Goal: Task Accomplishment & Management: Manage account settings

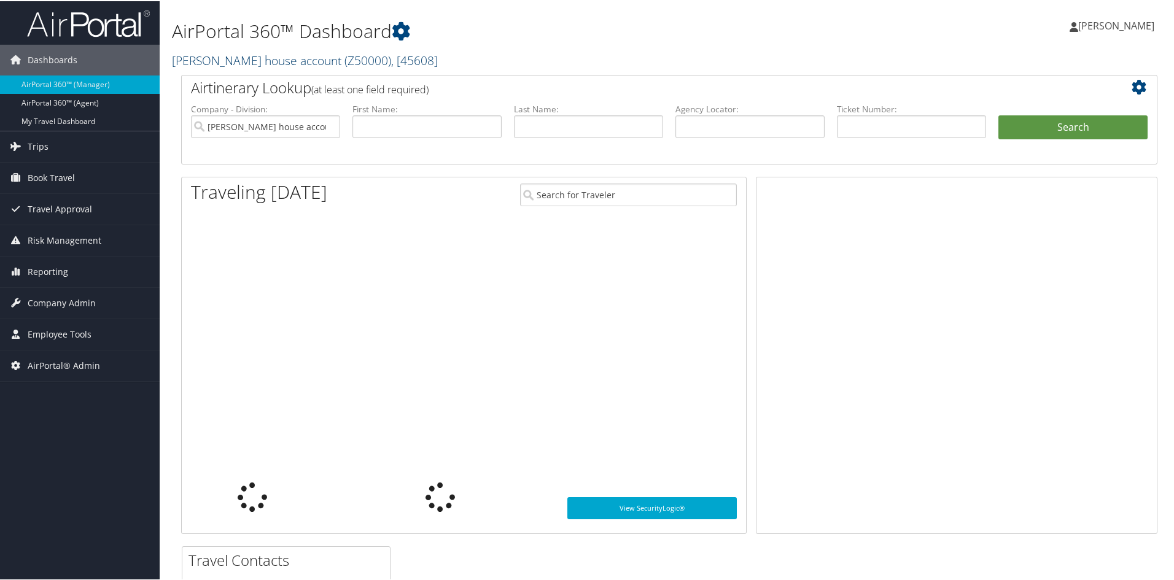
click at [221, 62] on link "Alison Netzer house account ( Z50000 ) , [ 45608 ]" at bounding box center [305, 59] width 266 height 17
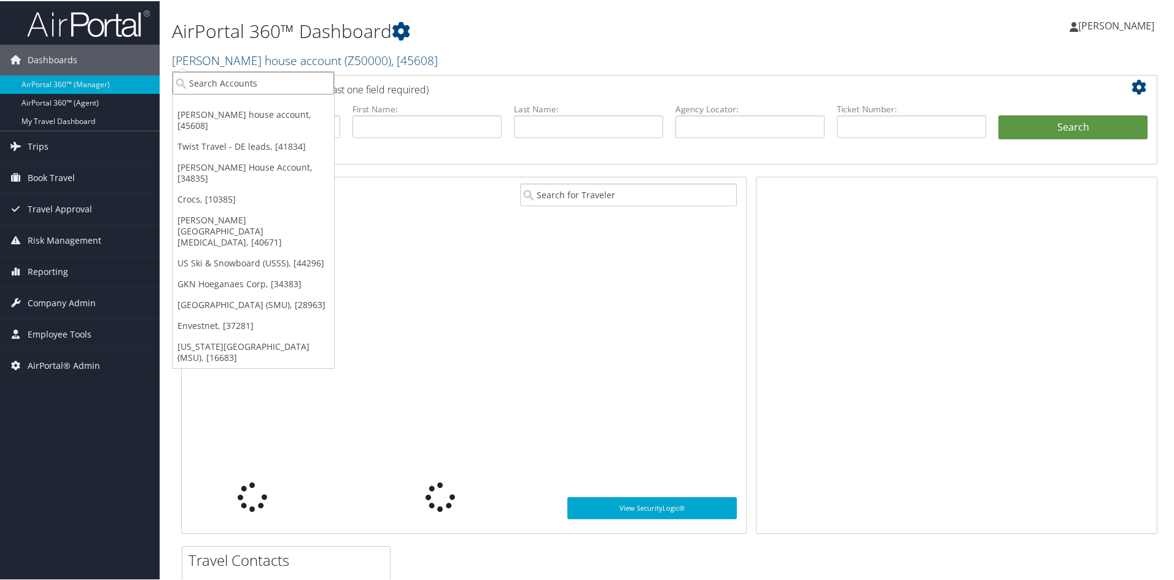
click at [244, 79] on input "search" at bounding box center [253, 82] width 161 height 23
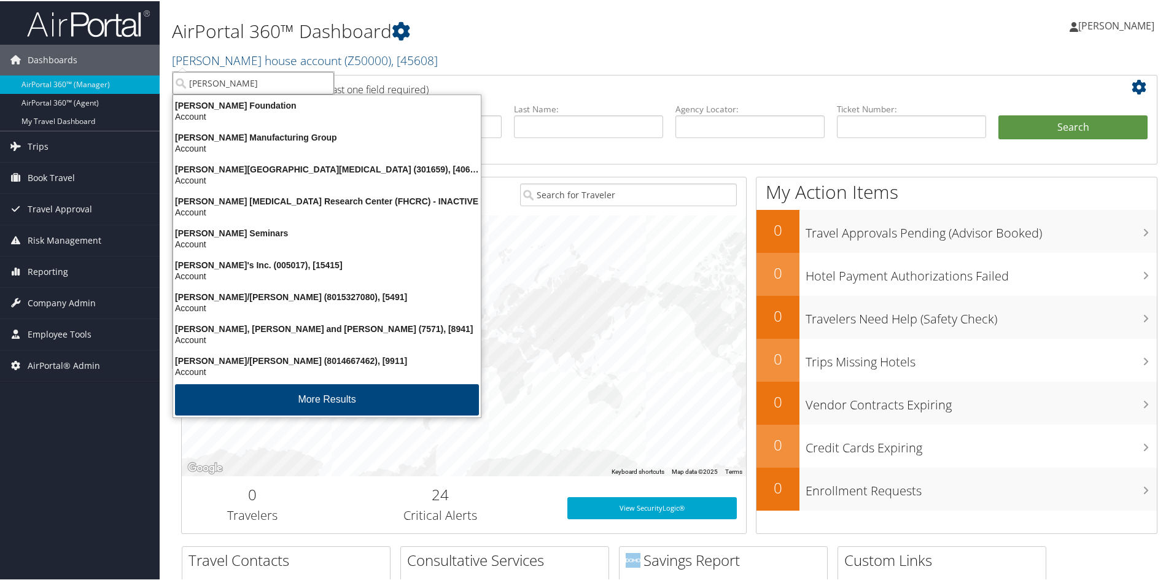
type input "Fred hut"
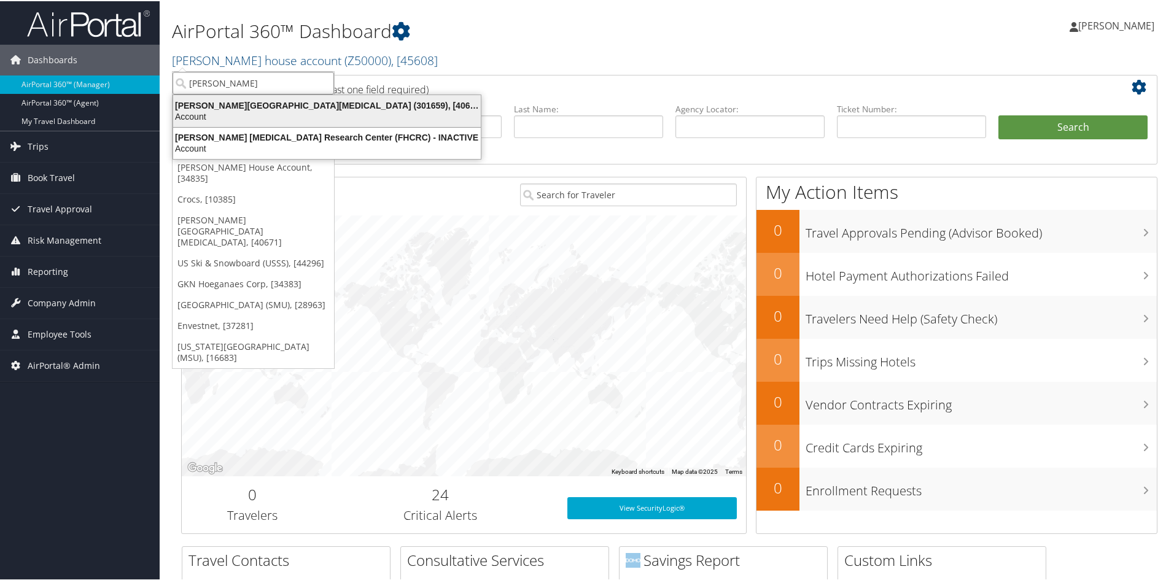
click at [302, 111] on div "Account" at bounding box center [327, 115] width 322 height 11
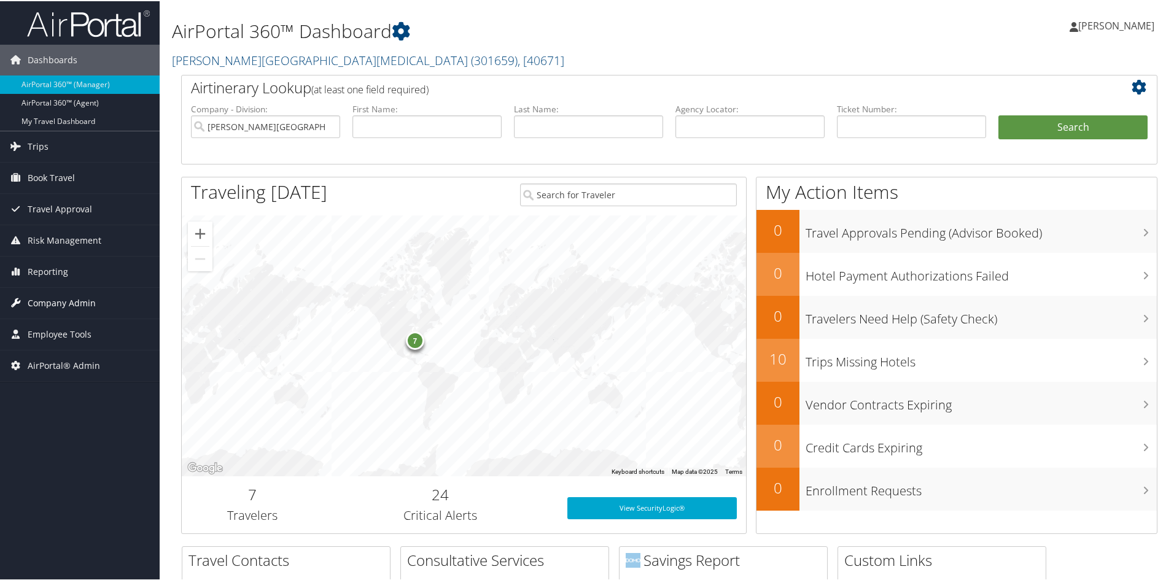
click at [71, 297] on span "Company Admin" at bounding box center [62, 302] width 68 height 31
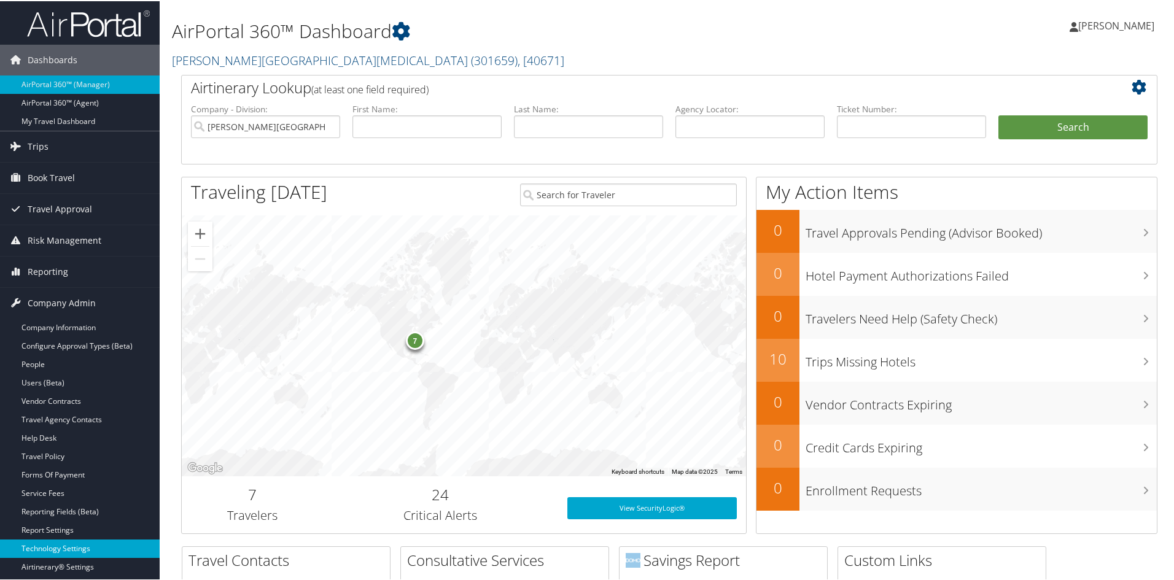
click at [74, 549] on link "Technology Settings" at bounding box center [80, 547] width 160 height 18
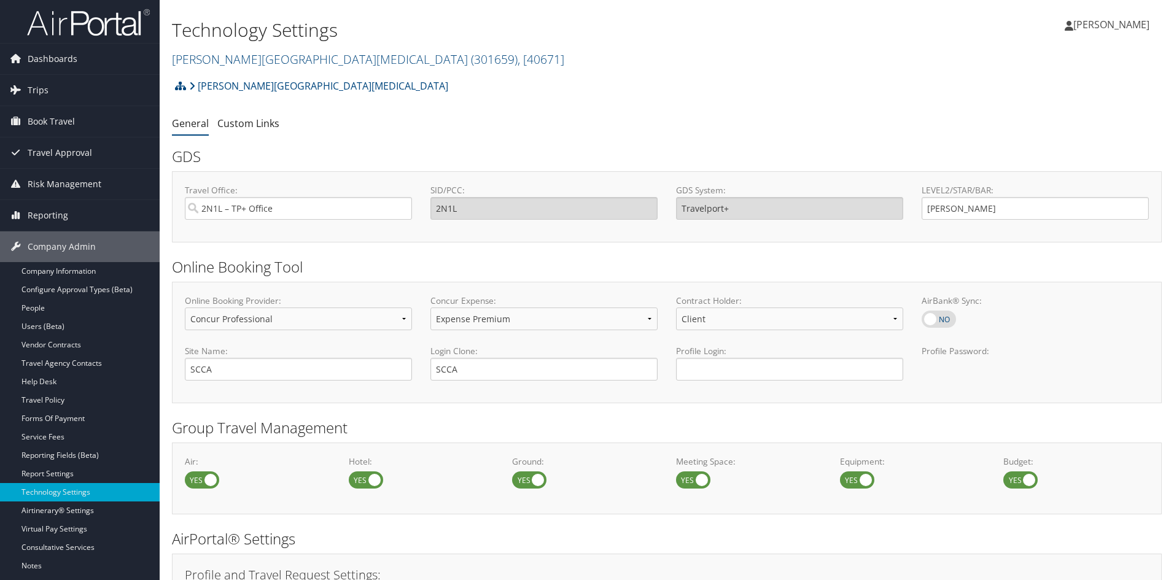
select select "4"
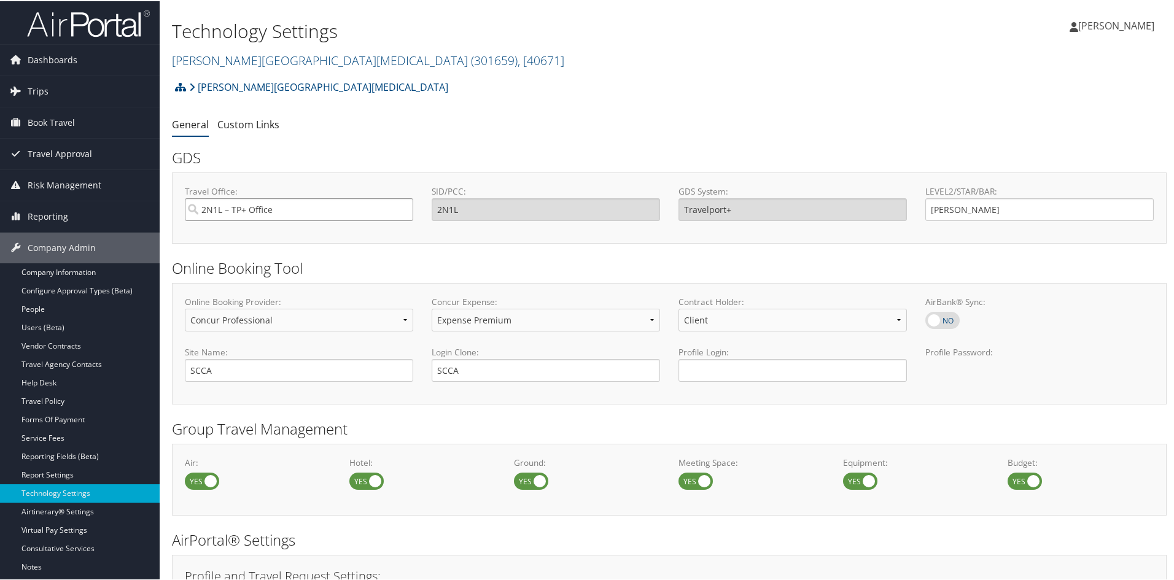
click at [319, 217] on input "2N1L – TP+ Office" at bounding box center [299, 208] width 228 height 23
type input "1sub"
click at [360, 211] on input "1sub" at bounding box center [299, 208] width 228 height 23
click at [316, 234] on div "1SUB Salt Lake Sabre" at bounding box center [298, 231] width 222 height 12
type input "1SUB Salt Lake Sabre"
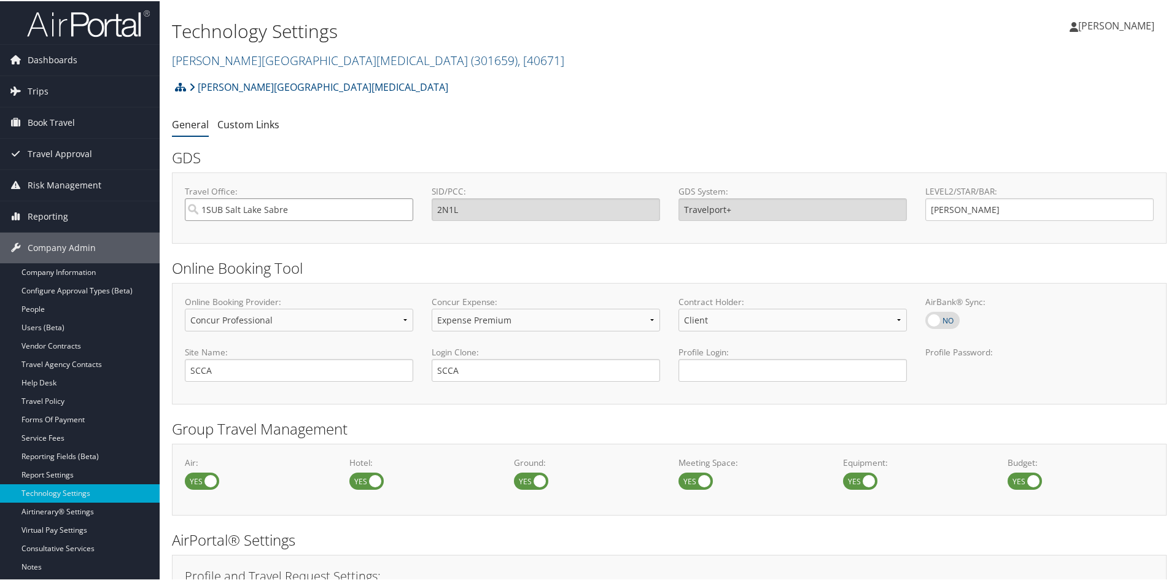
type input "1SUB"
type input "Sabre"
type input "1SUB Salt Lake Sabre"
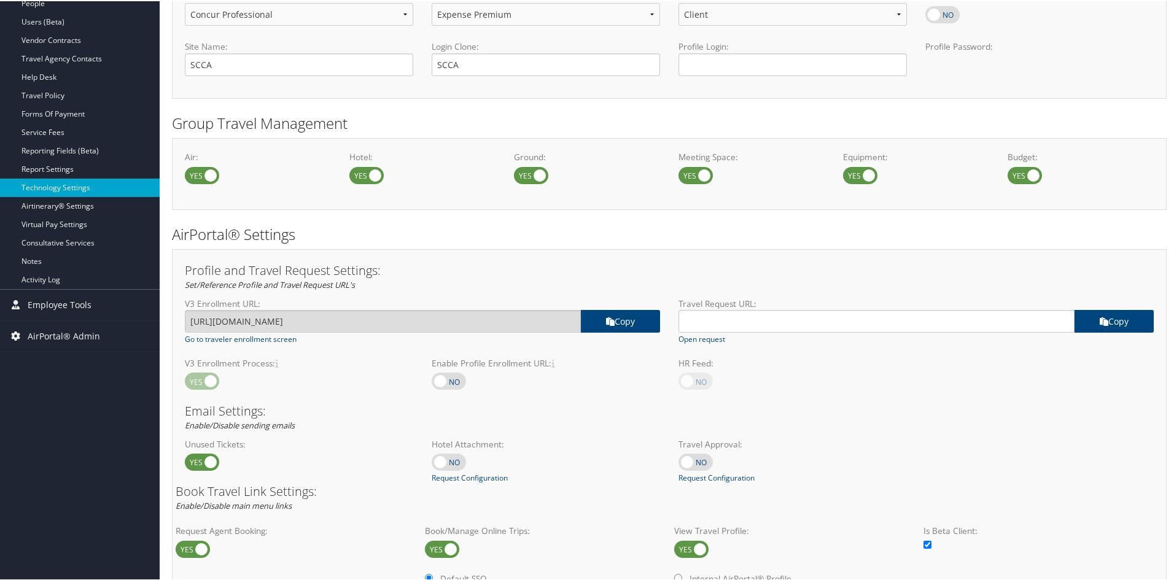
scroll to position [184, 0]
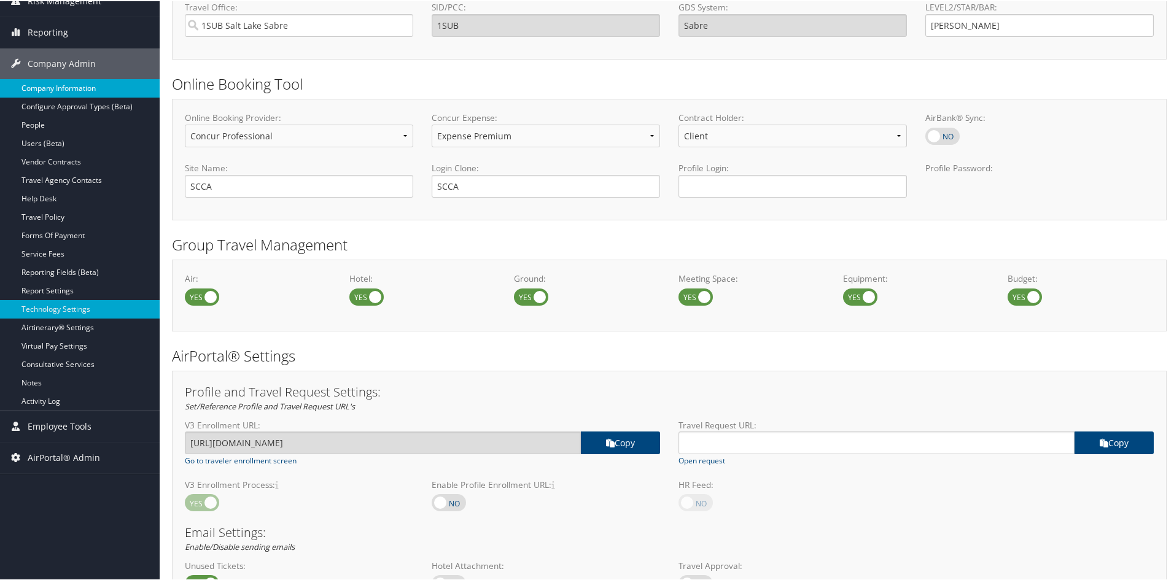
click at [77, 89] on link "Company Information" at bounding box center [80, 87] width 160 height 18
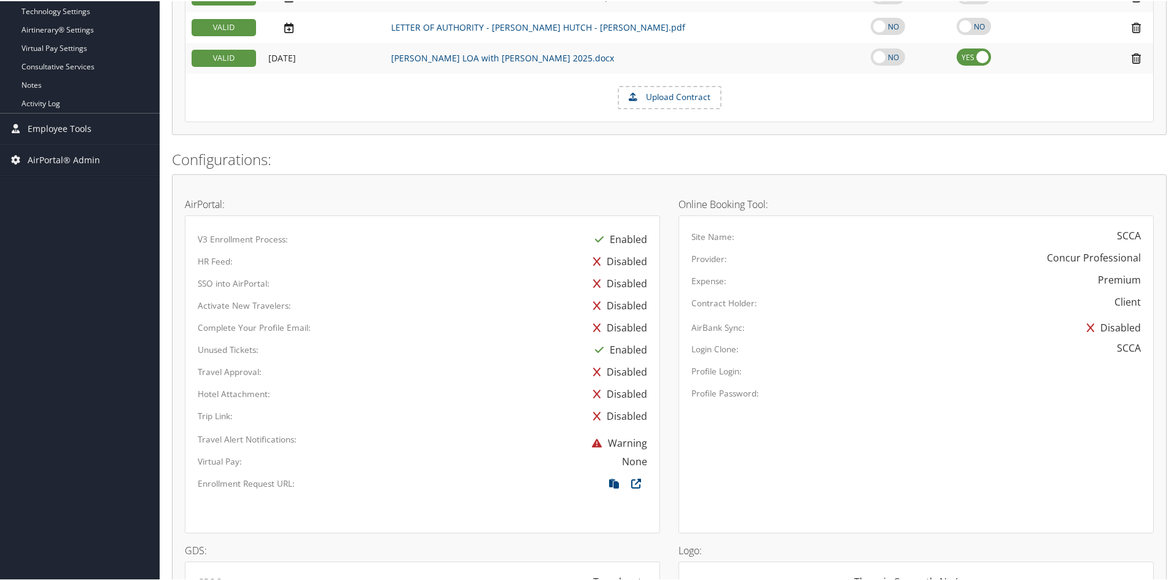
scroll to position [491, 0]
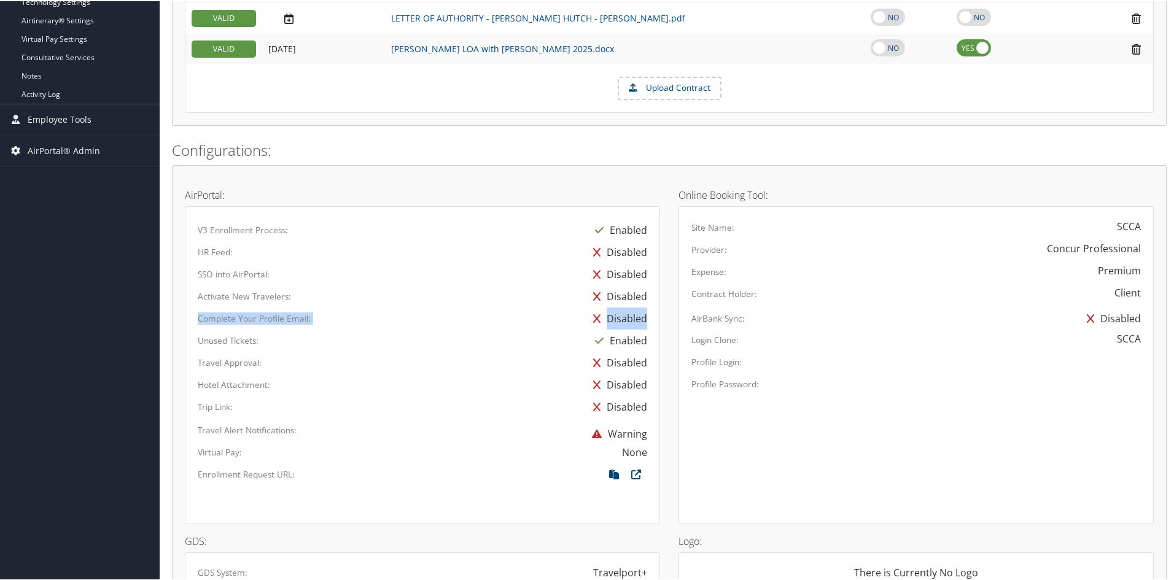
drag, startPoint x: 644, startPoint y: 320, endPoint x: 200, endPoint y: 319, distance: 444.5
click at [200, 319] on div "Complete Your Profile Email: Disabled" at bounding box center [422, 317] width 468 height 22
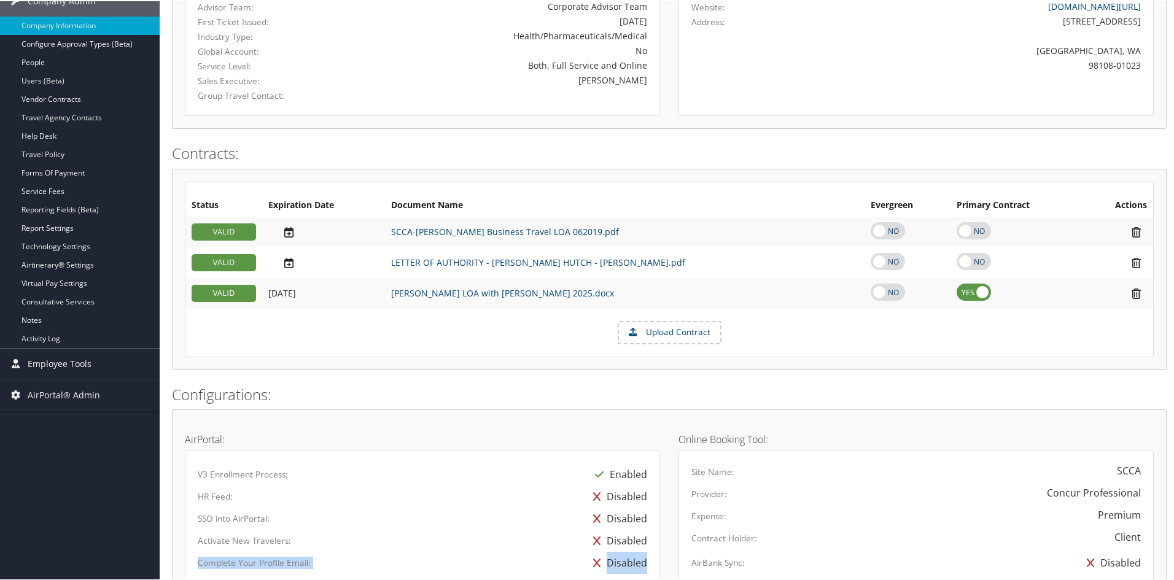
scroll to position [246, 0]
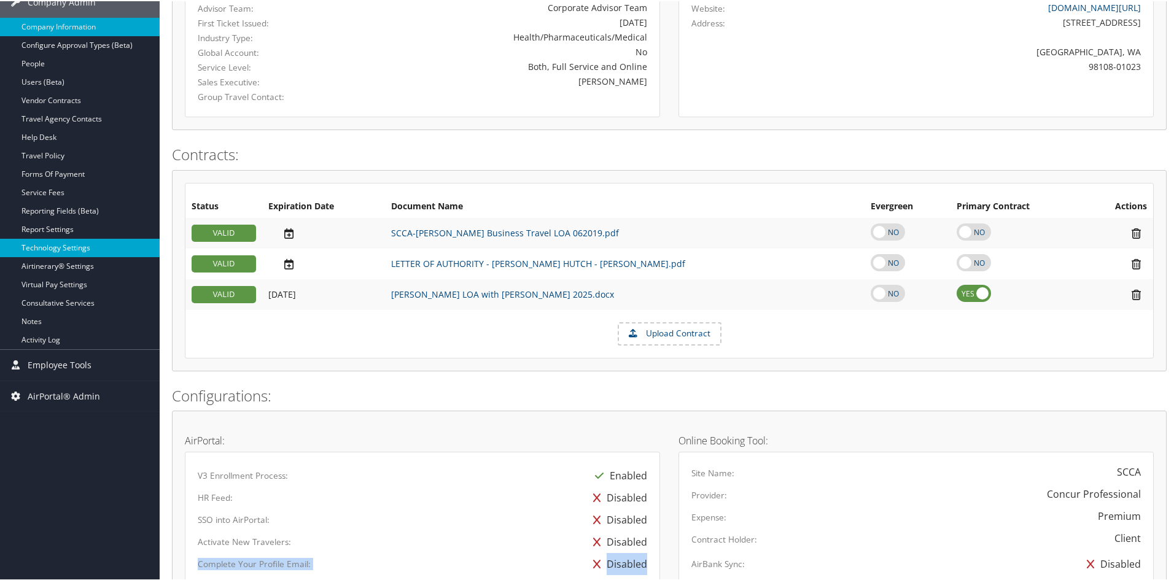
click at [29, 243] on link "Technology Settings" at bounding box center [80, 247] width 160 height 18
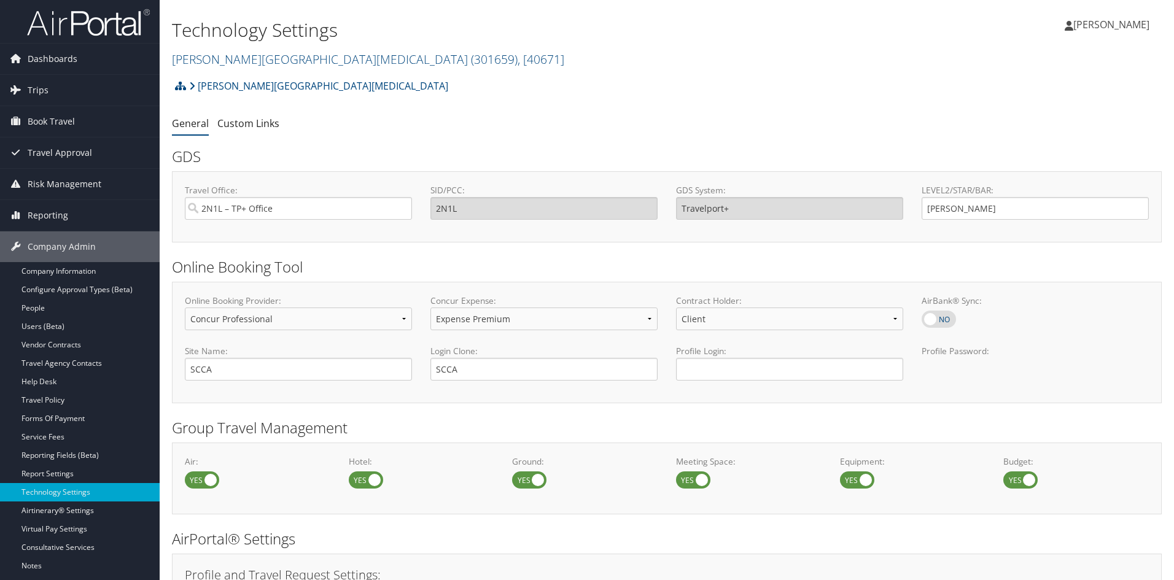
select select "4"
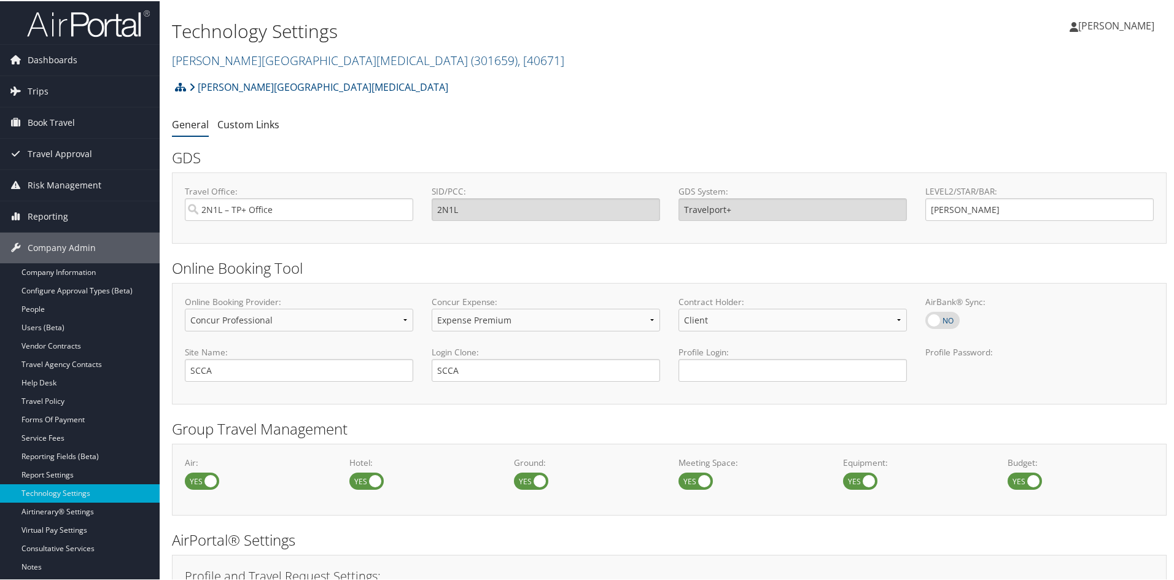
scroll to position [246, 0]
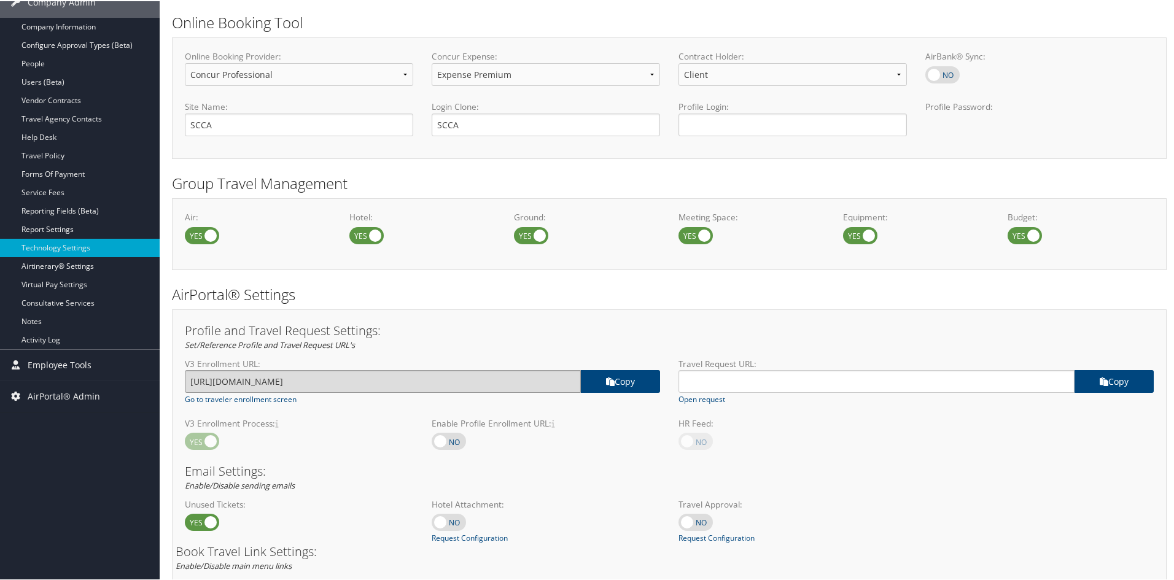
click at [363, 382] on input "[URL][DOMAIN_NAME]" at bounding box center [383, 380] width 396 height 23
drag, startPoint x: 370, startPoint y: 380, endPoint x: 187, endPoint y: 394, distance: 183.5
click at [187, 394] on div "V3 Enrollment URL: https://airportal.cbtat.com/enroll/301659 copy Go to travele…" at bounding box center [423, 380] width 494 height 47
click at [398, 387] on input "[URL][DOMAIN_NAME]" at bounding box center [383, 380] width 396 height 23
drag, startPoint x: 400, startPoint y: 383, endPoint x: 178, endPoint y: 389, distance: 222.3
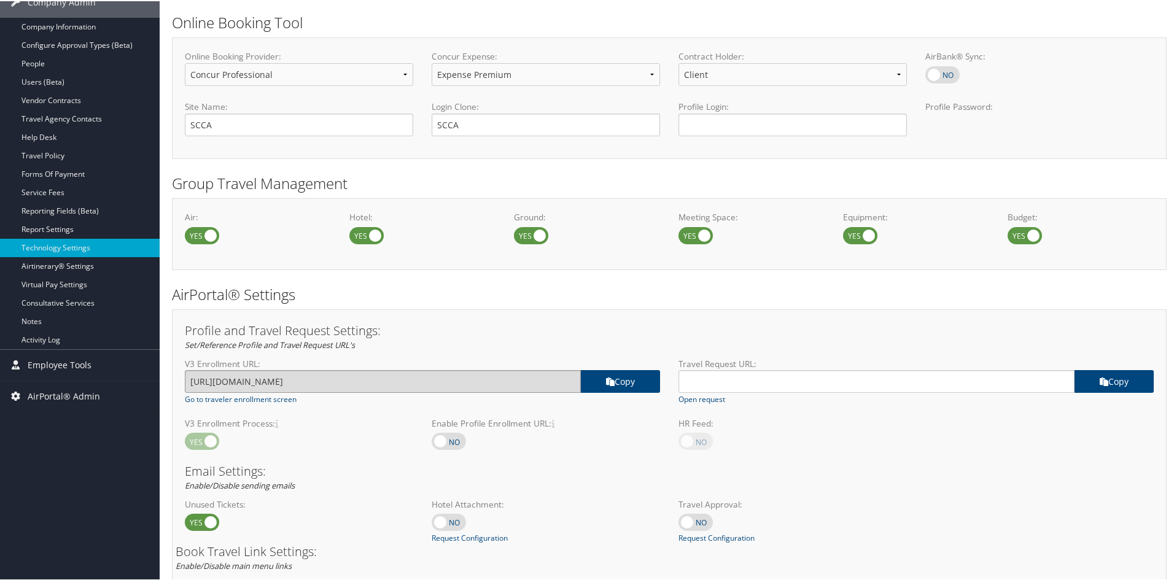
click at [178, 389] on div "V3 Enrollment URL: https://airportal.cbtat.com/enroll/301659 copy Go to travele…" at bounding box center [423, 380] width 494 height 47
click at [416, 378] on input "[URL][DOMAIN_NAME]" at bounding box center [383, 380] width 396 height 23
click at [401, 387] on input "[URL][DOMAIN_NAME]" at bounding box center [383, 380] width 396 height 23
click at [400, 387] on input "[URL][DOMAIN_NAME]" at bounding box center [383, 380] width 396 height 23
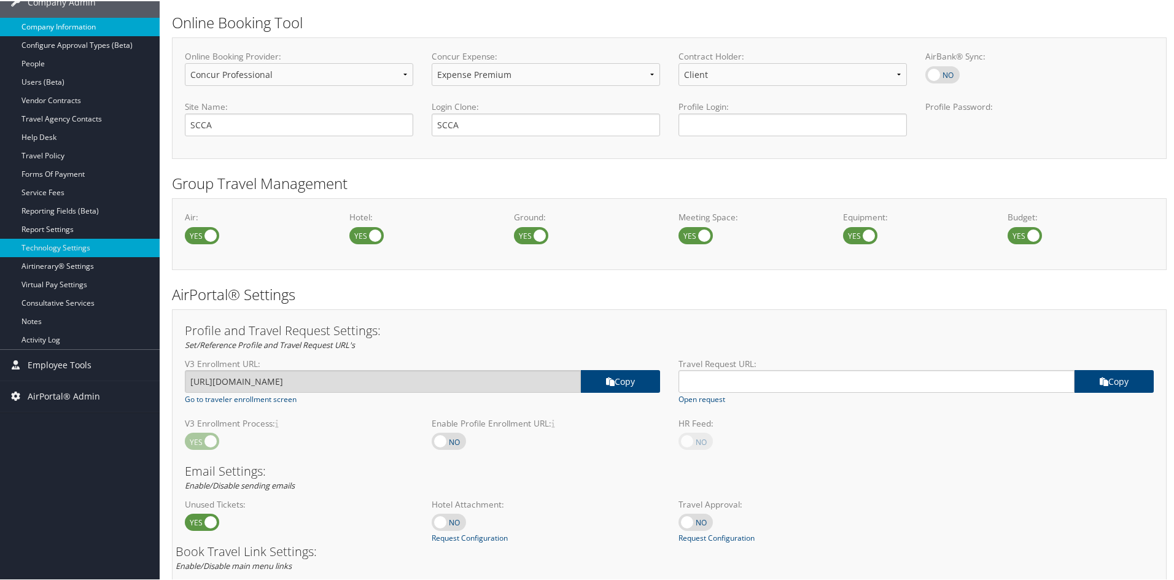
click at [86, 29] on link "Company Information" at bounding box center [80, 26] width 160 height 18
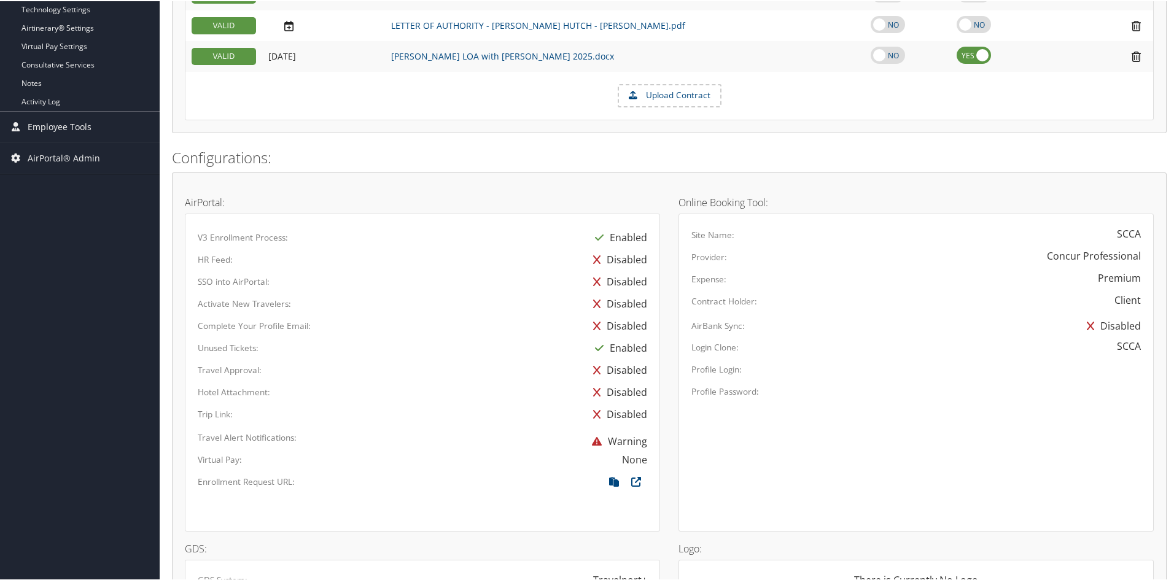
scroll to position [553, 0]
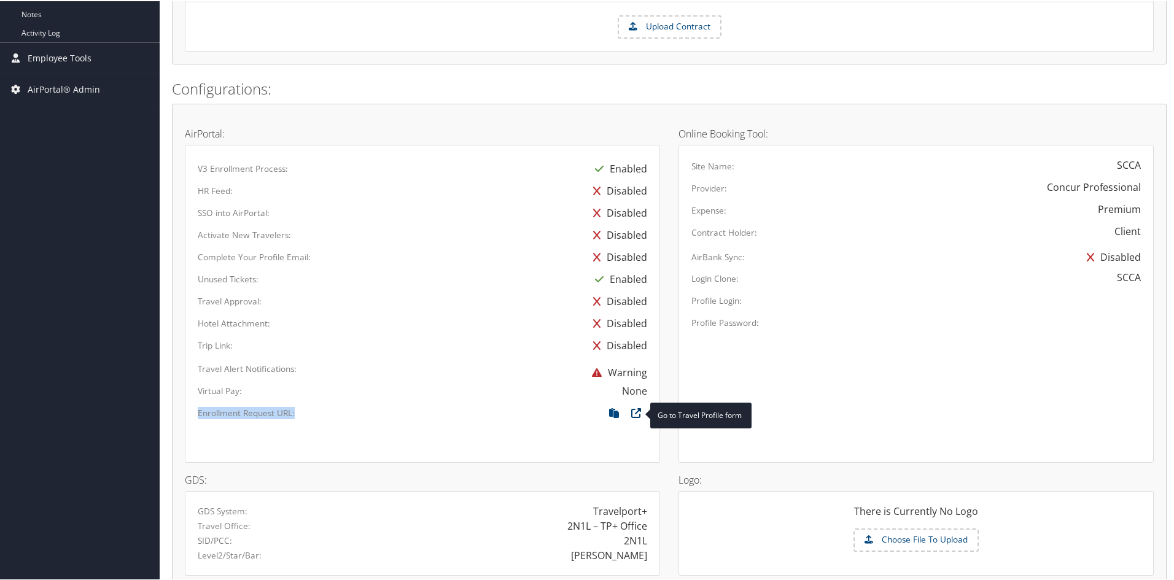
drag, startPoint x: 192, startPoint y: 411, endPoint x: 632, endPoint y: 411, distance: 440.8
click at [632, 411] on div "Enrollment Request URL:" at bounding box center [422, 416] width 468 height 22
click at [612, 410] on icon at bounding box center [614, 415] width 22 height 16
copy div "Enrollment Request URL:"
